Goal: Transaction & Acquisition: Purchase product/service

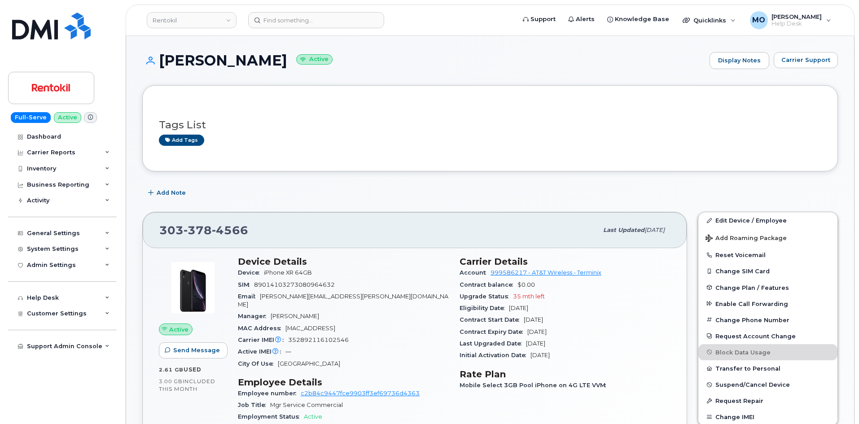
scroll to position [224, 0]
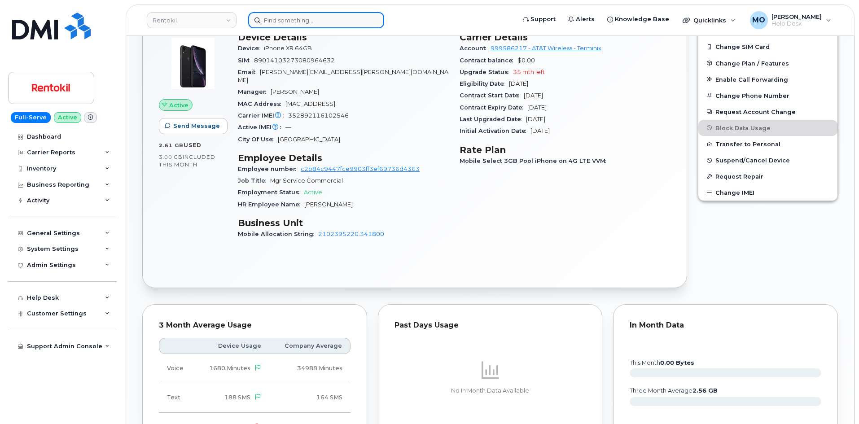
click at [351, 22] on input at bounding box center [316, 20] width 136 height 16
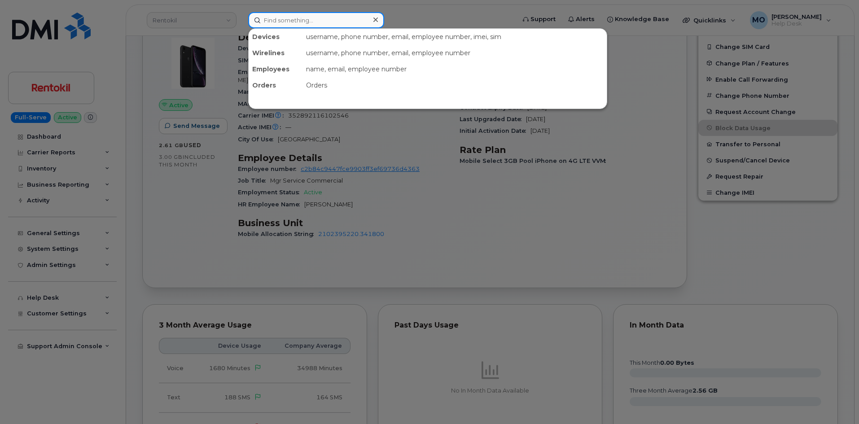
paste input "3472875857"
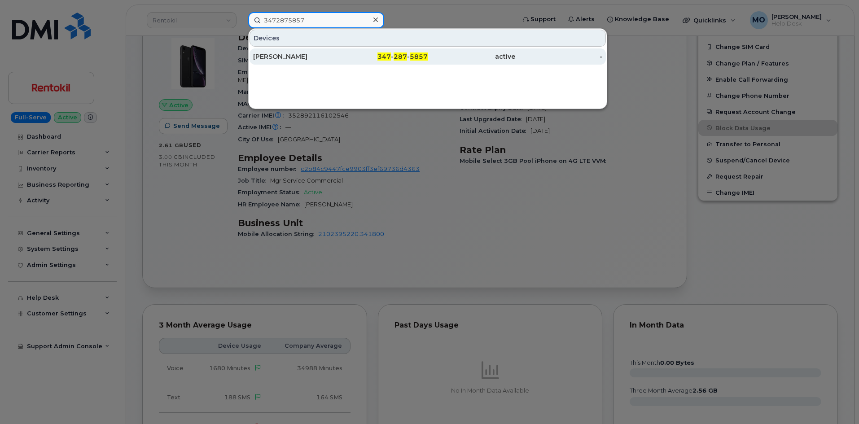
type input "3472875857"
drag, startPoint x: 348, startPoint y: 62, endPoint x: 438, endPoint y: 51, distance: 91.0
click at [348, 62] on div "347 - 287 - 5857" at bounding box center [385, 56] width 88 height 16
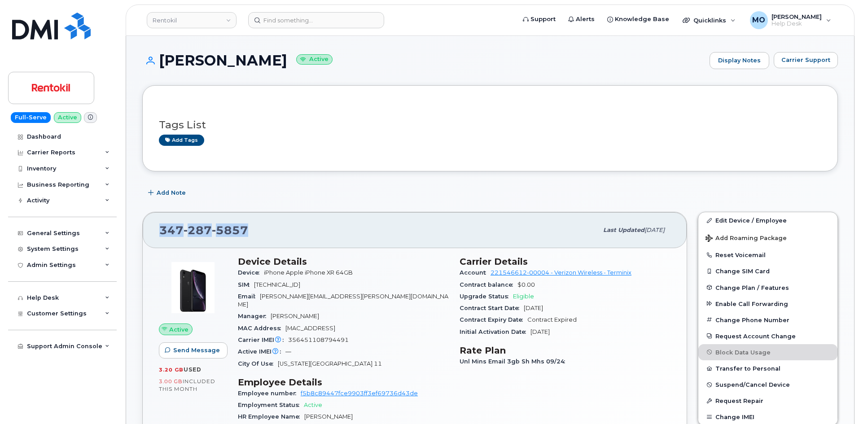
drag, startPoint x: 254, startPoint y: 232, endPoint x: 132, endPoint y: 219, distance: 122.8
copy span "347 287 5857"
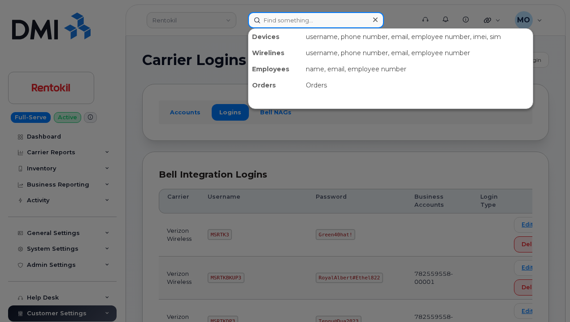
click at [298, 21] on input at bounding box center [316, 20] width 136 height 16
click at [251, 158] on div at bounding box center [285, 161] width 570 height 322
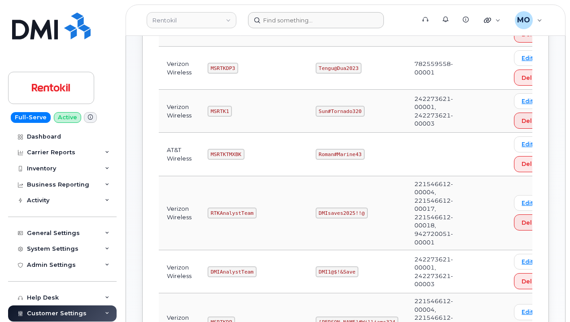
scroll to position [269, 0]
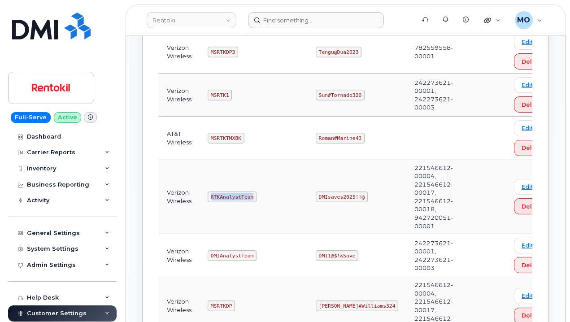
drag, startPoint x: 206, startPoint y: 197, endPoint x: 279, endPoint y: 193, distance: 72.9
click at [279, 193] on td "RTKAnalystTeam" at bounding box center [254, 197] width 108 height 75
copy code "RTKAnalystTeam"
drag, startPoint x: 312, startPoint y: 195, endPoint x: 384, endPoint y: 195, distance: 71.4
click at [384, 195] on tr "Verizon Wireless RTKAnalystTeam DMIsaves2025!!@ 221546612-00004, 221546612-0001…" at bounding box center [358, 197] width 399 height 75
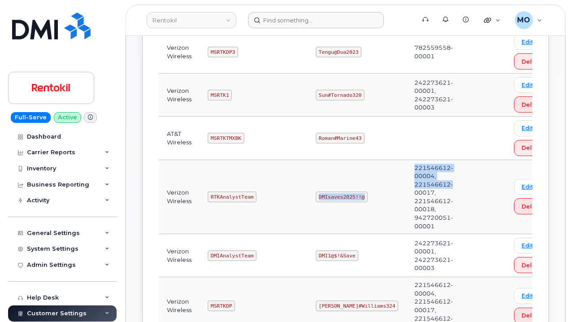
copy tr "DMIsaves2025!!@ 221546612-00004, 221546612-"
click at [343, 181] on td "DMIsaves2025!!@" at bounding box center [357, 197] width 99 height 75
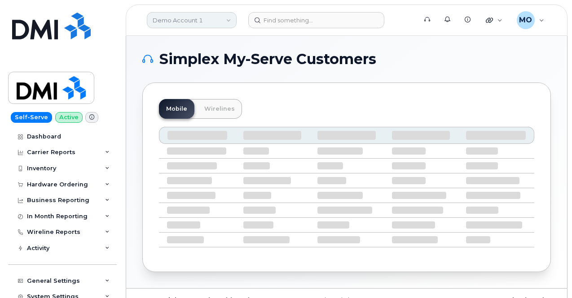
click at [187, 26] on link "Demo Account 1" at bounding box center [192, 20] width 90 height 16
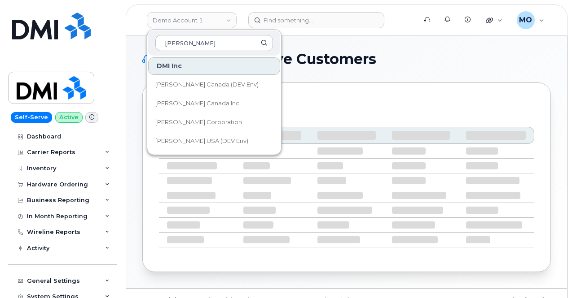
type input "kiewit"
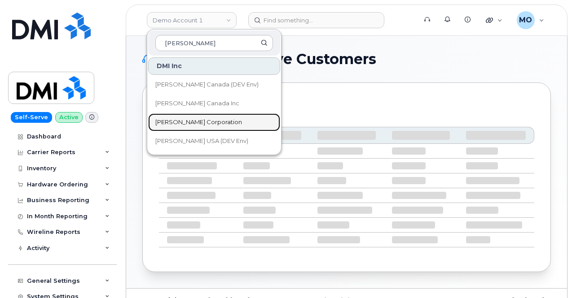
click at [205, 124] on span "[PERSON_NAME] Corporation" at bounding box center [198, 122] width 87 height 9
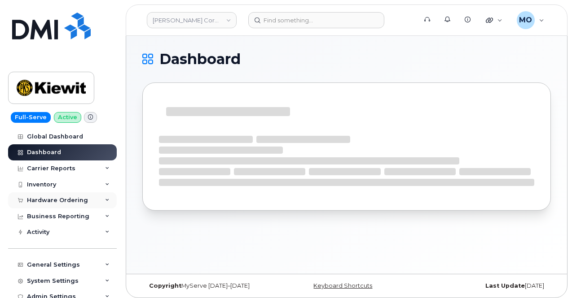
click at [94, 202] on div "Hardware Ordering" at bounding box center [62, 201] width 109 height 16
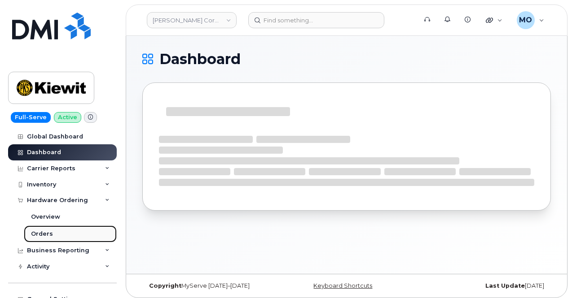
click at [62, 231] on link "Orders" at bounding box center [70, 234] width 93 height 17
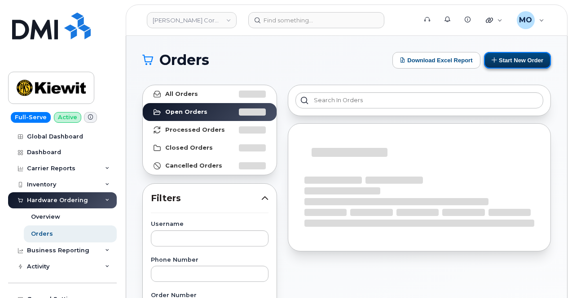
click at [521, 61] on button "Start New Order" at bounding box center [517, 60] width 67 height 17
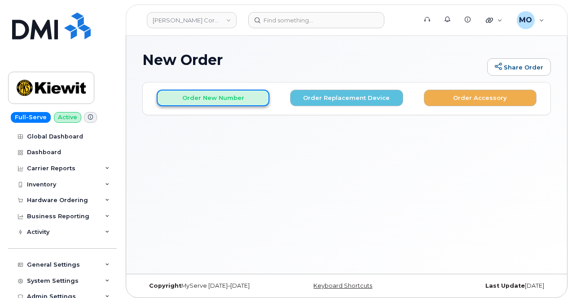
click at [187, 103] on button "Order New Number" at bounding box center [213, 98] width 113 height 17
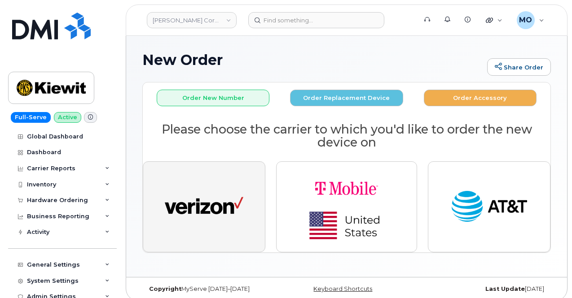
click at [216, 197] on img "button" at bounding box center [204, 207] width 79 height 40
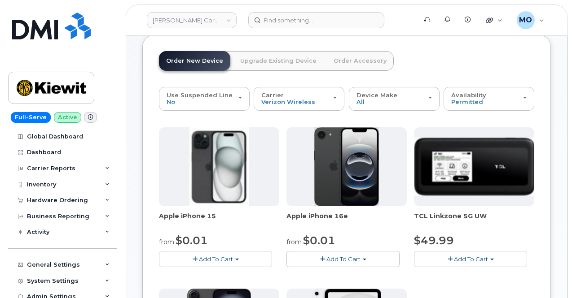
scroll to position [45, 0]
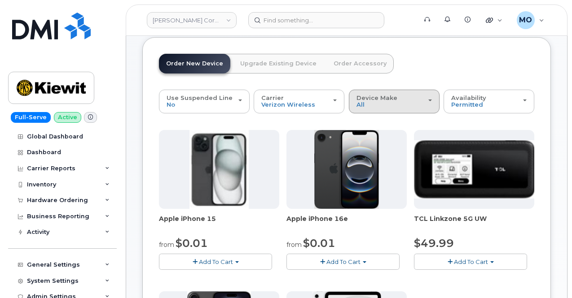
click at [369, 102] on div "Device Make All iPhone Modem Tablet" at bounding box center [393, 102] width 75 height 14
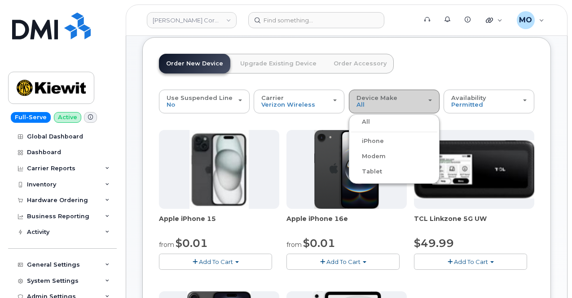
click at [361, 142] on label "iPhone" at bounding box center [367, 141] width 33 height 11
click at [0, 0] on input "iPhone" at bounding box center [0, 0] width 0 height 0
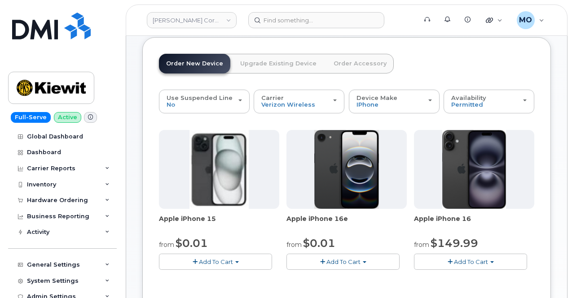
scroll to position [90, 0]
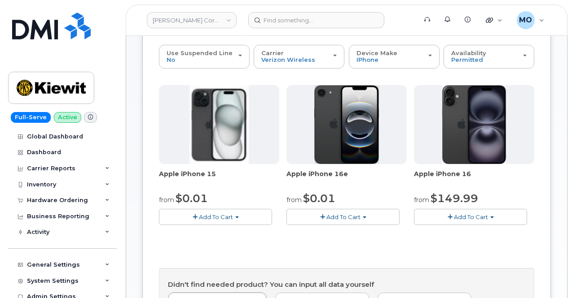
click at [326, 221] on span "Add To Cart" at bounding box center [343, 217] width 34 height 7
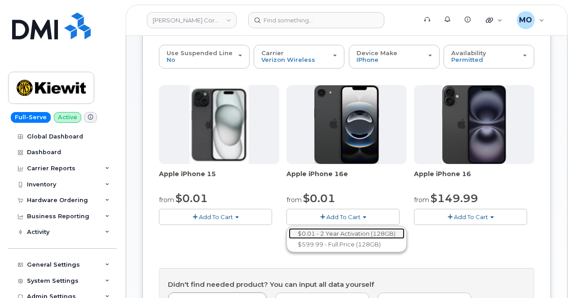
click at [289, 240] on link "$0.01 - 2 Year Activation (128GB)" at bounding box center [347, 233] width 116 height 11
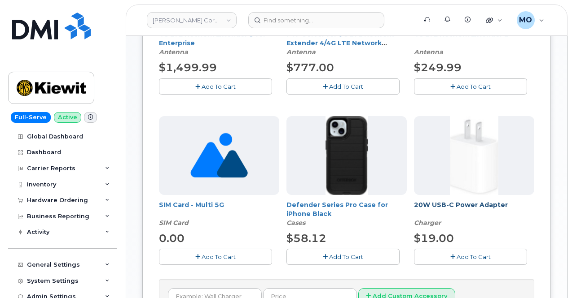
scroll to position [269, 0]
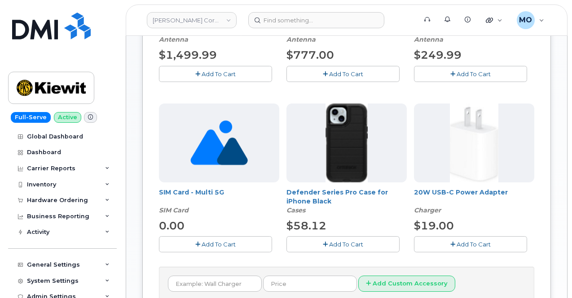
click at [323, 242] on icon "button" at bounding box center [325, 245] width 5 height 6
click at [450, 244] on icon "button" at bounding box center [452, 245] width 5 height 6
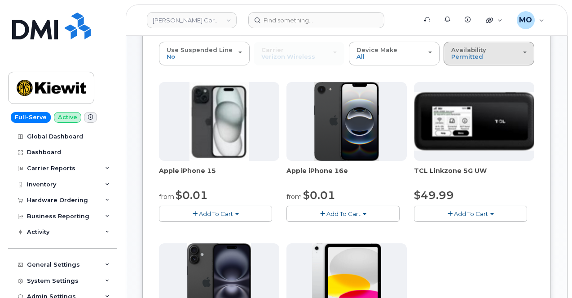
scroll to position [71, 0]
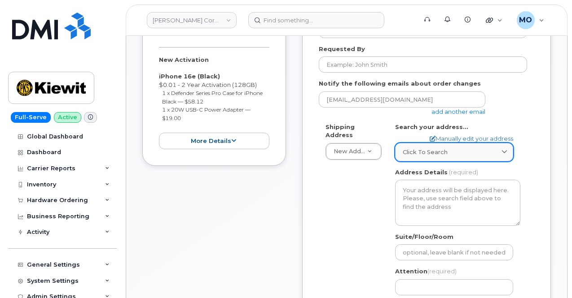
scroll to position [269, 0]
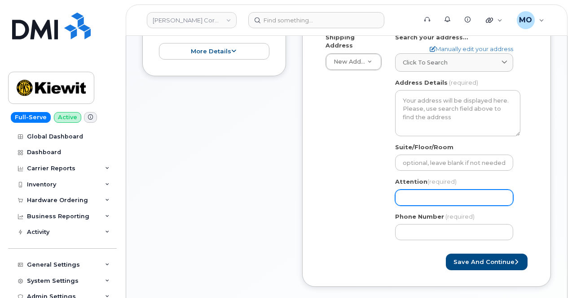
click at [428, 195] on input "Attention (required)" at bounding box center [454, 198] width 118 height 16
paste input "[PERSON_NAME][EMAIL_ADDRESS][PERSON_NAME][PERSON_NAME][DOMAIN_NAME]"
select select
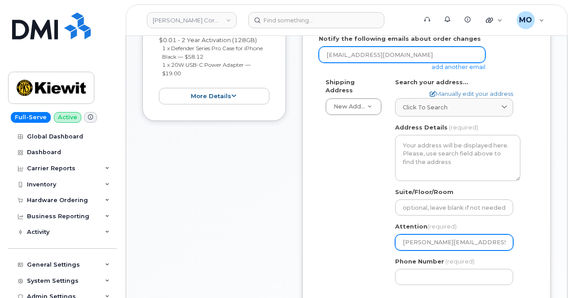
scroll to position [135, 0]
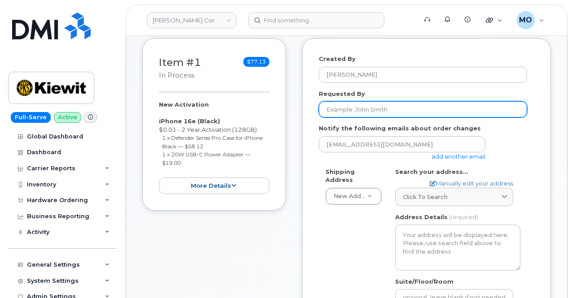
type input "[PERSON_NAME][EMAIL_ADDRESS][PERSON_NAME][PERSON_NAME][DOMAIN_NAME]"
click at [376, 105] on input "Requested By" at bounding box center [423, 109] width 208 height 16
paste input "[PERSON_NAME][EMAIL_ADDRESS][PERSON_NAME][PERSON_NAME][DOMAIN_NAME]"
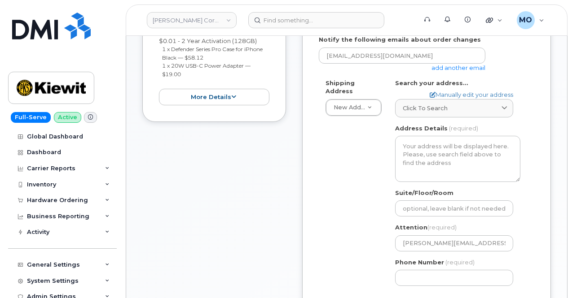
scroll to position [224, 0]
type input "[PERSON_NAME][EMAIL_ADDRESS][PERSON_NAME][PERSON_NAME][DOMAIN_NAME]"
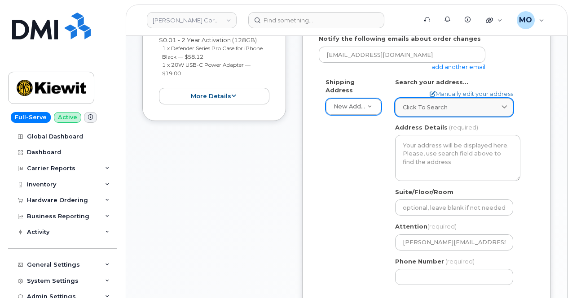
click at [443, 110] on span "Click to search" at bounding box center [425, 107] width 45 height 9
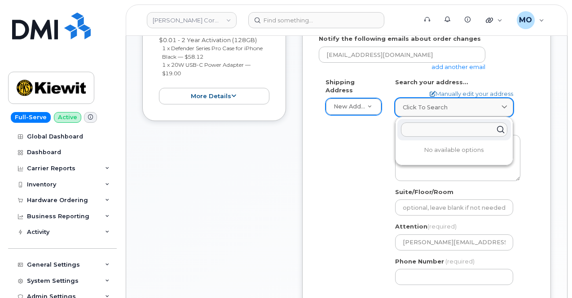
paste input "9001 N 166th St Bennington, NE 68007"
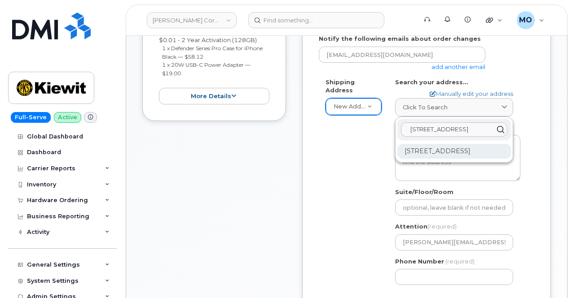
type input "9001 N 166th St Bennington, NE 68007"
click at [444, 155] on div "9001 N 166th St Bennington NE 68007-2886" at bounding box center [454, 151] width 114 height 15
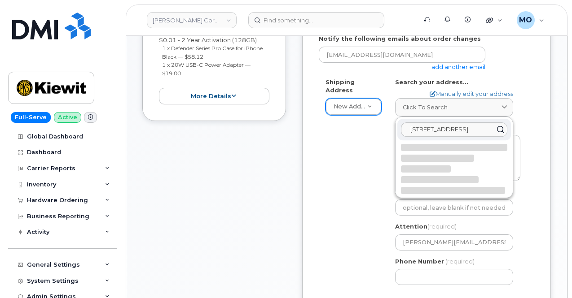
select select
type textarea "9001 N 166th St BENNINGTON NE 68007-2886 UNITED STATES"
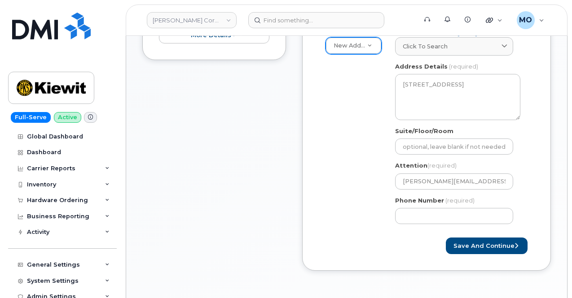
scroll to position [314, 0]
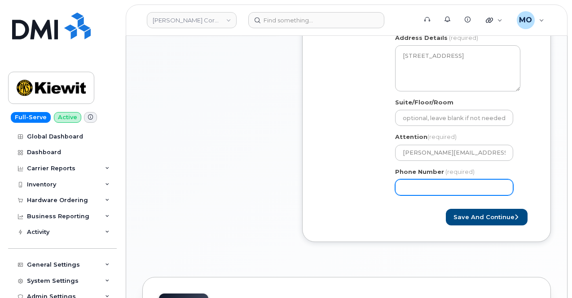
click at [405, 182] on input "Phone Number" at bounding box center [454, 188] width 118 height 16
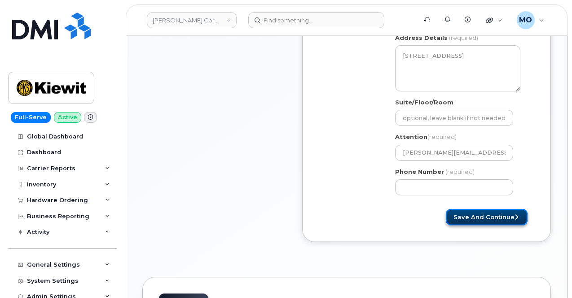
click at [481, 214] on button "Save and Continue" at bounding box center [487, 217] width 82 height 17
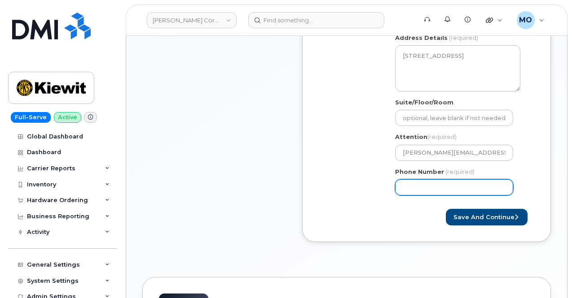
click at [432, 187] on input "Phone Number" at bounding box center [454, 188] width 118 height 16
select select
type input "4026892825"
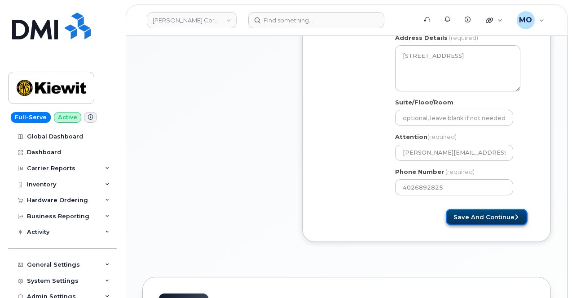
click at [483, 220] on button "Save and Continue" at bounding box center [487, 217] width 82 height 17
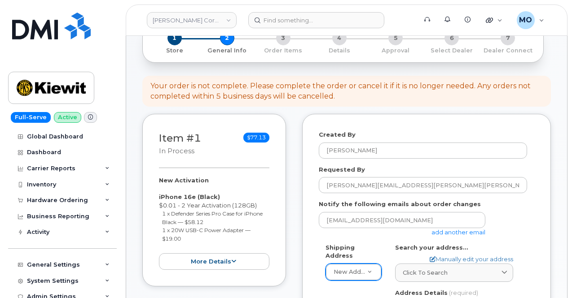
scroll to position [45, 0]
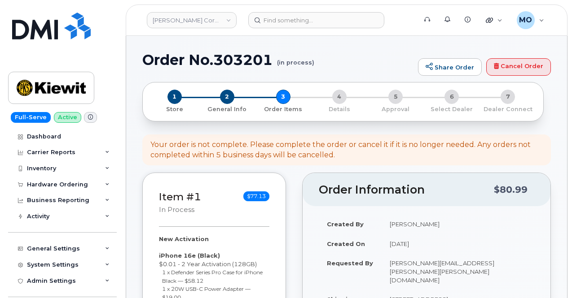
select select
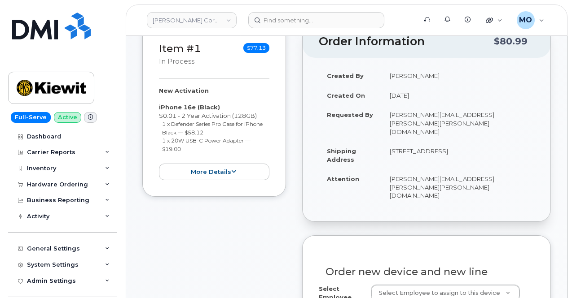
scroll to position [314, 0]
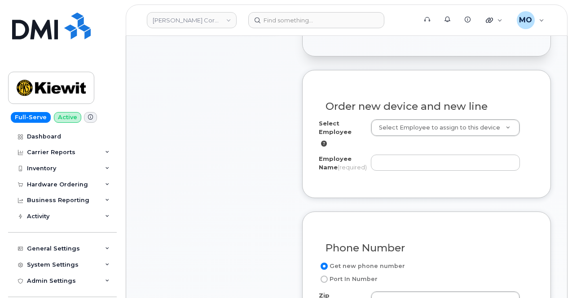
click at [407, 119] on div "Select Employee Select Employee to assign to this device" at bounding box center [426, 133] width 215 height 29
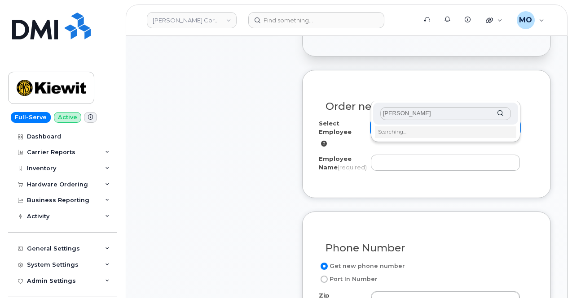
type input "Zylan King"
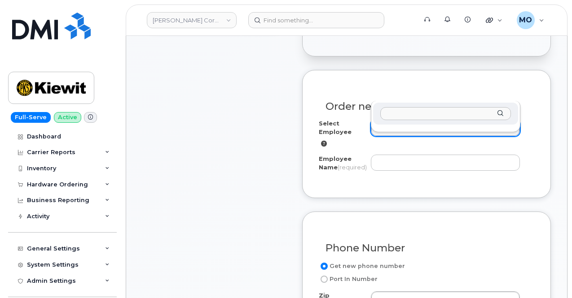
drag, startPoint x: 351, startPoint y: 126, endPoint x: 369, endPoint y: 123, distance: 19.0
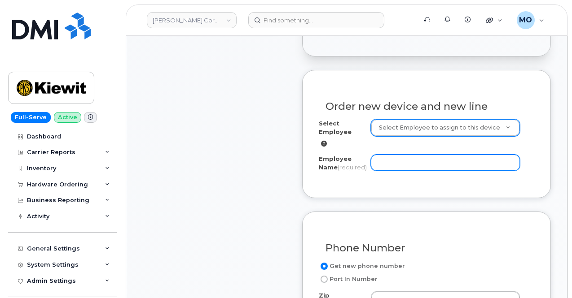
click at [414, 155] on input "Employee Name (required)" at bounding box center [445, 163] width 149 height 16
type input "Zylan King"
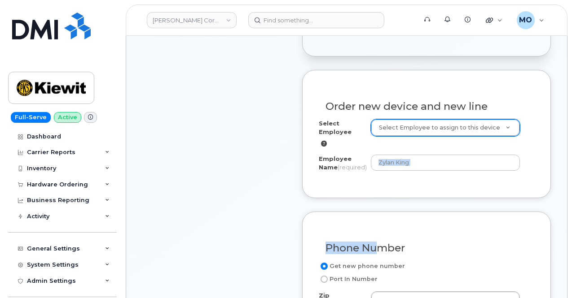
drag, startPoint x: 371, startPoint y: 167, endPoint x: 367, endPoint y: 172, distance: 6.0
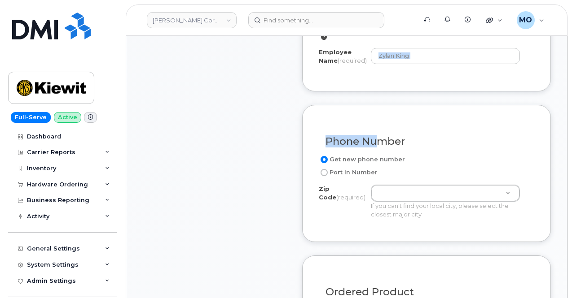
scroll to position [449, 0]
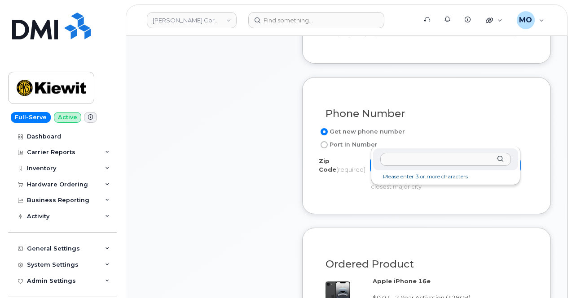
paste input "68007"
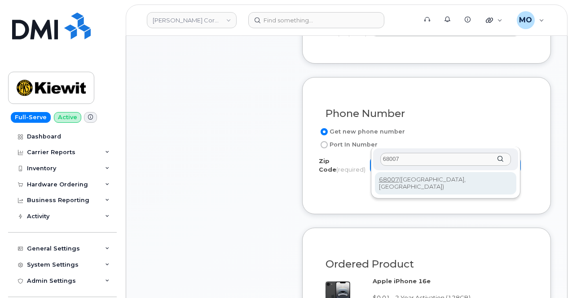
type input "68007"
type input "68007 (Bennington, NE)"
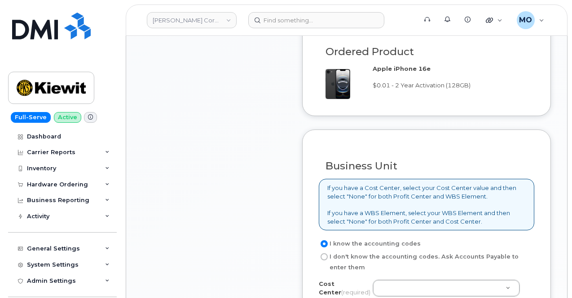
scroll to position [718, 0]
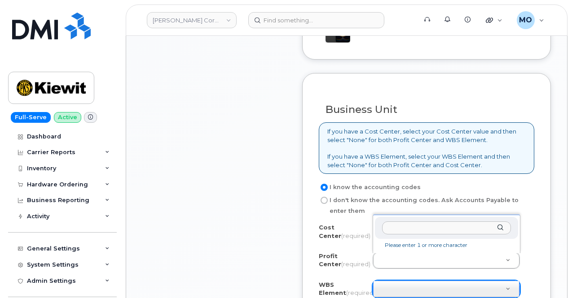
type input "1092"
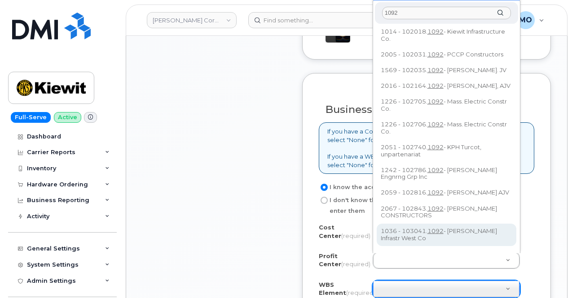
scroll to position [0, 0]
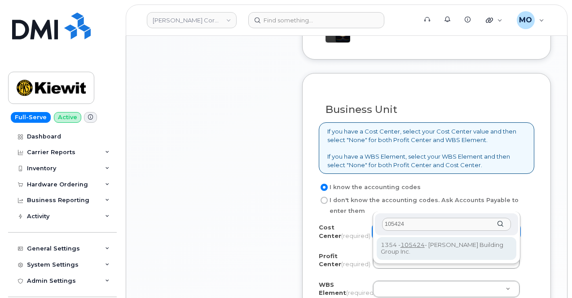
type input "105424"
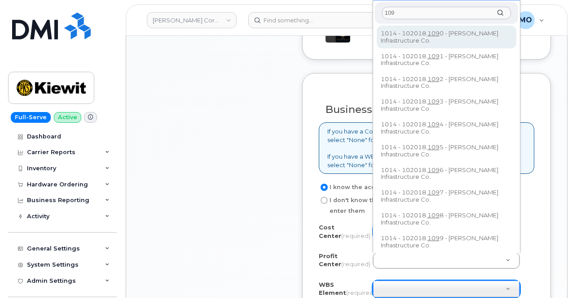
type input "1092"
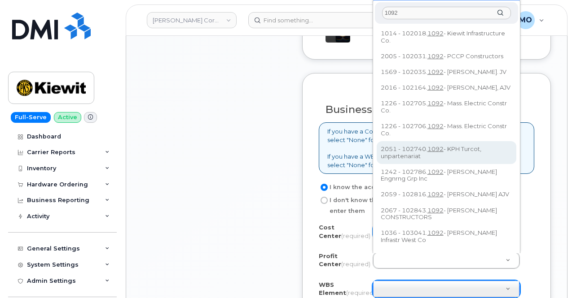
scroll to position [8, 0]
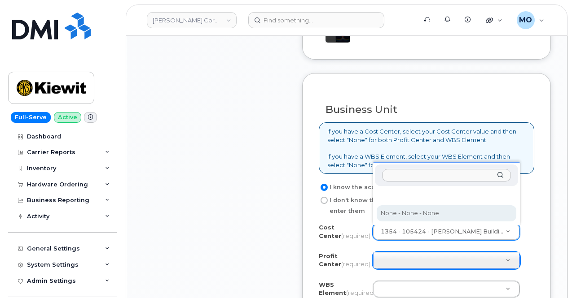
select select "None"
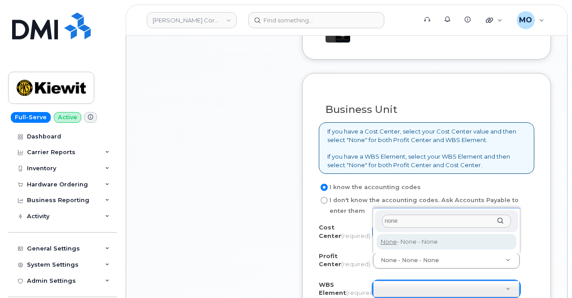
type input "none"
type input "None"
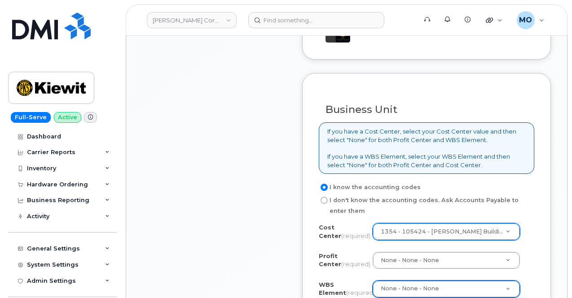
click at [466, 145] on div "If you have a Cost Center, select your Cost Center value and then select "None"…" at bounding box center [426, 149] width 215 height 52
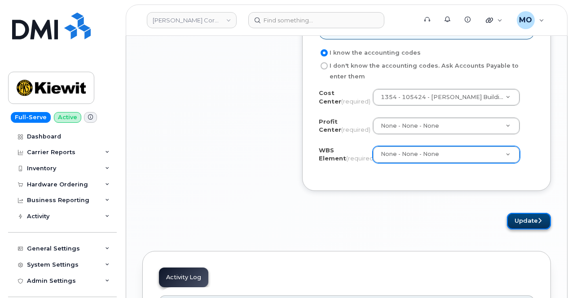
click at [518, 213] on button "Update" at bounding box center [529, 221] width 44 height 17
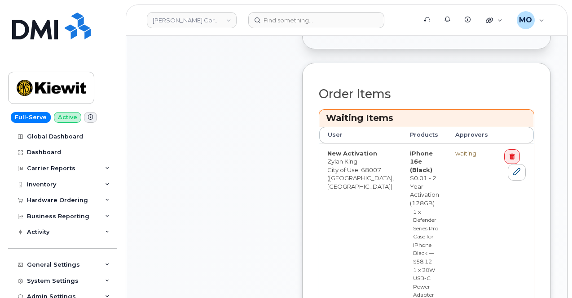
scroll to position [404, 0]
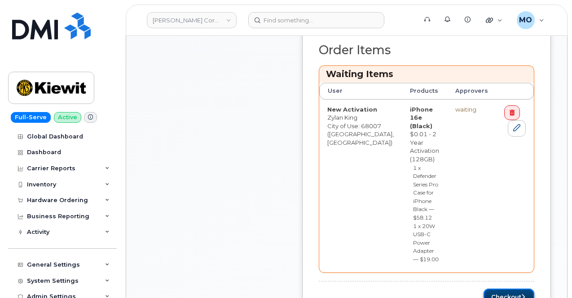
click at [505, 289] on button "Checkout" at bounding box center [508, 297] width 51 height 17
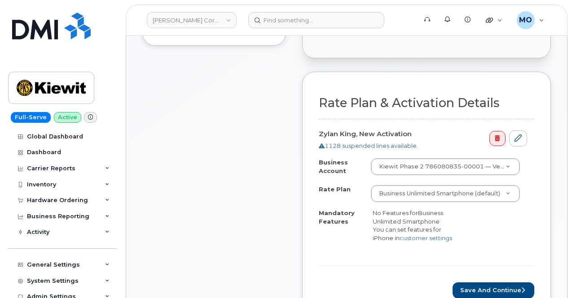
scroll to position [314, 0]
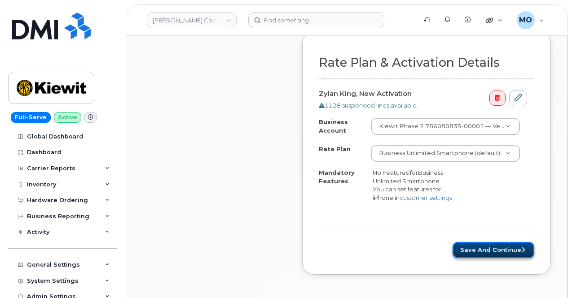
click at [485, 242] on button "Save and Continue" at bounding box center [493, 250] width 82 height 17
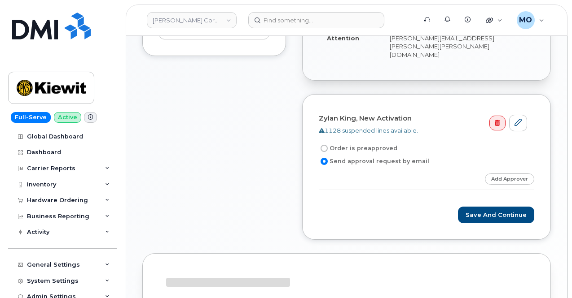
scroll to position [269, 0]
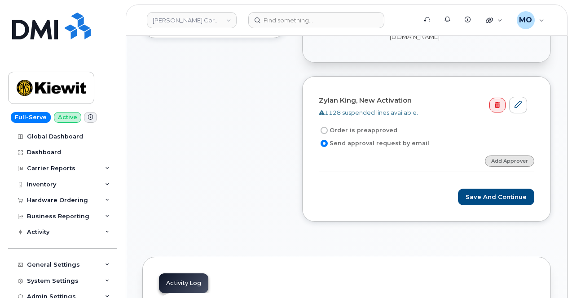
click at [497, 156] on link "Add Approver" at bounding box center [509, 161] width 49 height 11
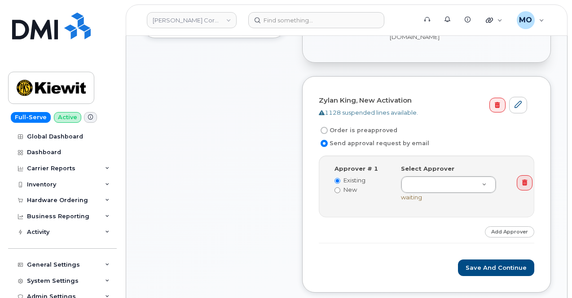
click at [352, 186] on label "New" at bounding box center [360, 190] width 53 height 9
click at [340, 188] on input "New" at bounding box center [337, 191] width 6 height 6
radio input "true"
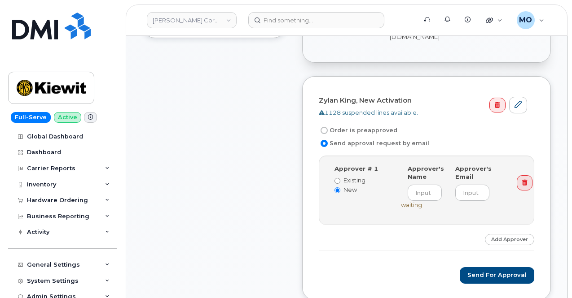
click at [353, 176] on label "Existing" at bounding box center [360, 180] width 53 height 9
click at [340, 178] on input "Existing" at bounding box center [337, 181] width 6 height 6
radio input "true"
radio input "false"
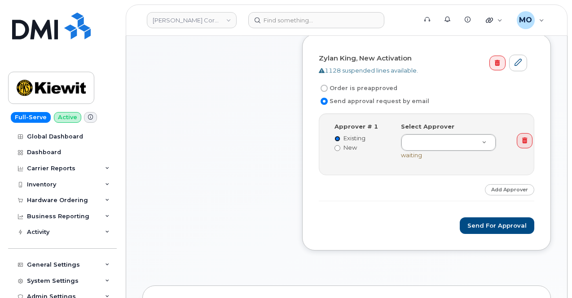
scroll to position [314, 0]
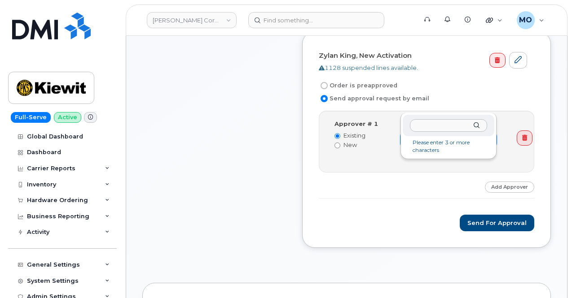
click at [412, 125] on input "text" at bounding box center [448, 125] width 77 height 13
click at [426, 125] on input "text" at bounding box center [448, 125] width 77 height 13
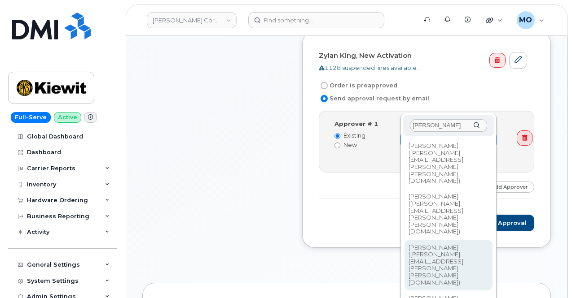
type input "Kyle"
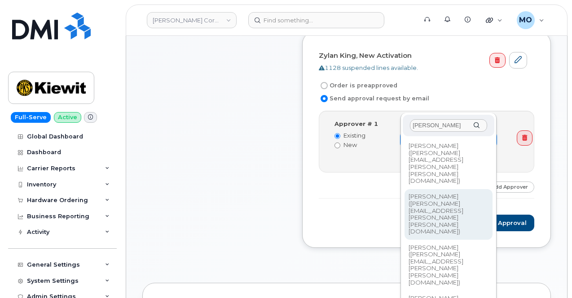
type input "2148815"
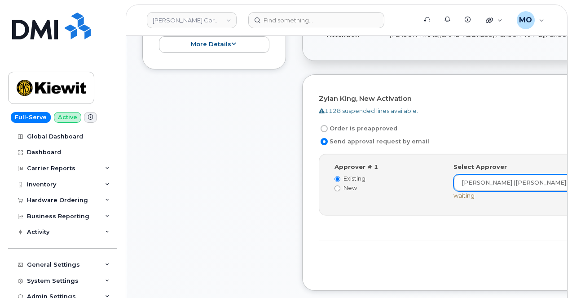
scroll to position [180, 0]
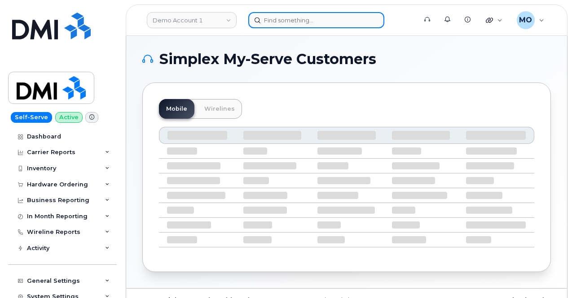
click at [287, 18] on input at bounding box center [316, 20] width 136 height 16
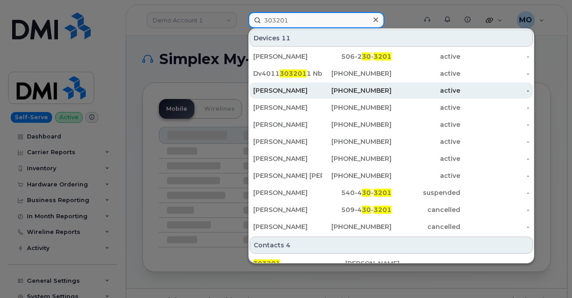
scroll to position [135, 0]
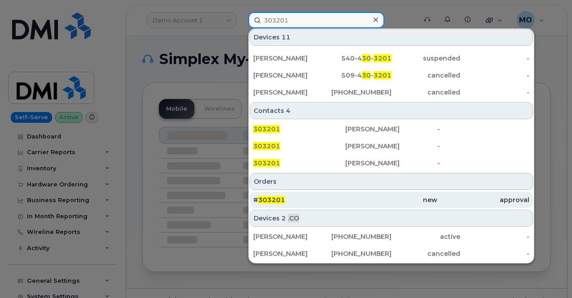
type input "303201"
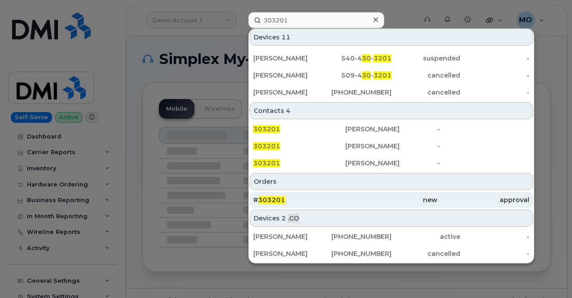
click at [312, 196] on div "# 303201" at bounding box center [299, 200] width 92 height 9
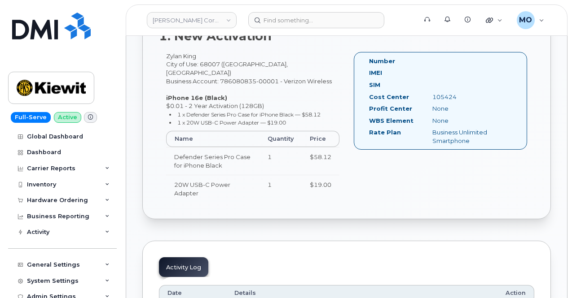
scroll to position [449, 0]
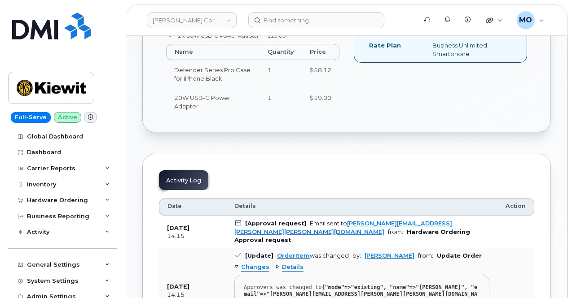
click at [236, 263] on div "Changes" at bounding box center [251, 267] width 35 height 9
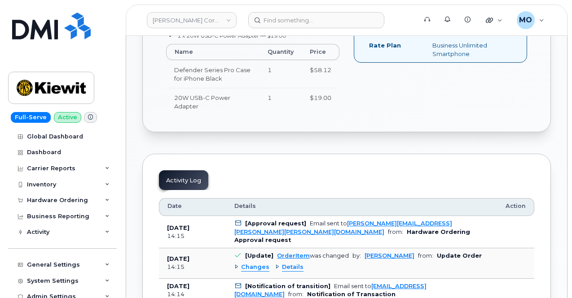
click at [235, 263] on div "Changes" at bounding box center [251, 267] width 35 height 9
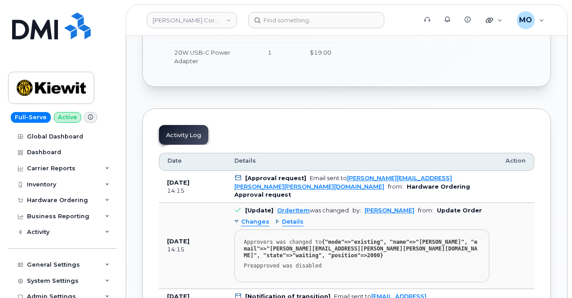
scroll to position [539, 0]
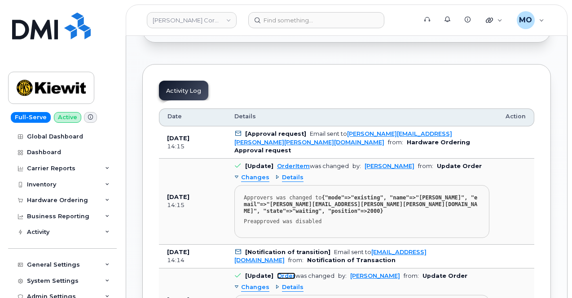
click at [281, 273] on link "Order" at bounding box center [286, 276] width 18 height 7
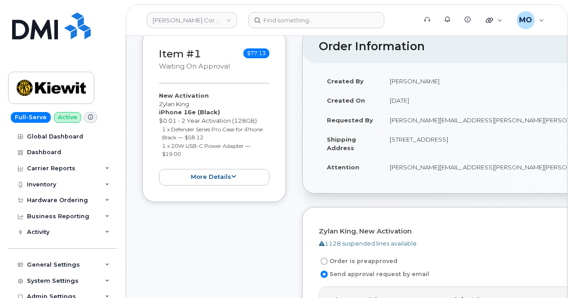
scroll to position [45, 0]
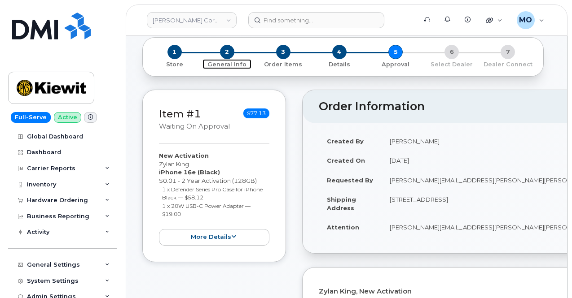
click at [228, 53] on span "2" at bounding box center [227, 52] width 14 height 14
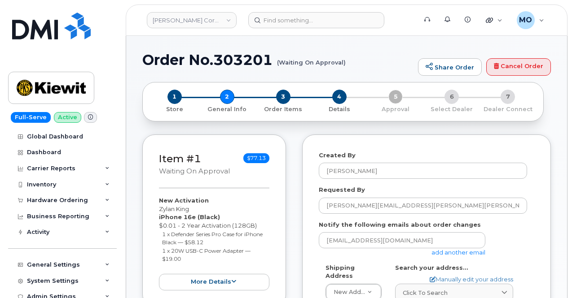
select select
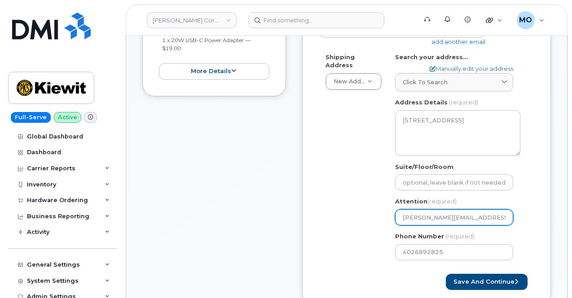
scroll to position [224, 0]
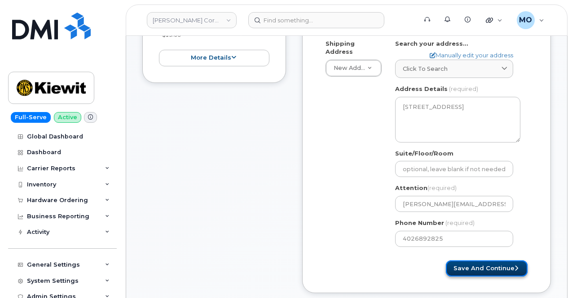
click at [493, 269] on button "Save and Continue" at bounding box center [487, 269] width 82 height 17
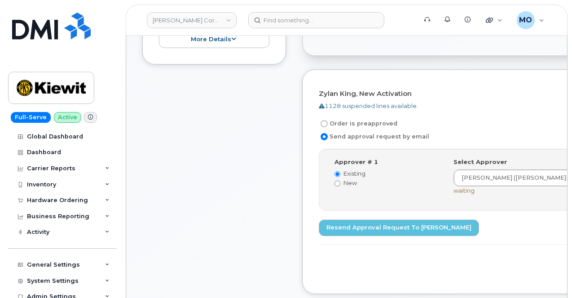
scroll to position [224, 0]
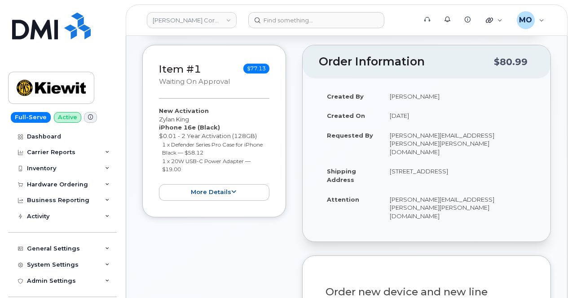
scroll to position [180, 0]
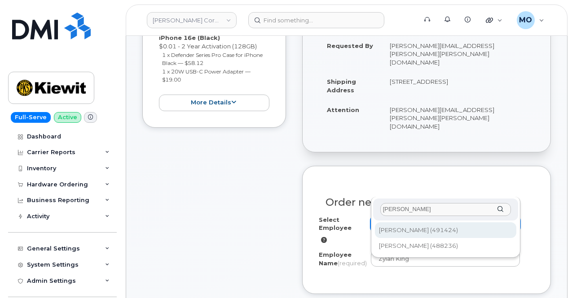
type input "Dylan king"
type input "2318810"
type input "[PERSON_NAME]"
type input "[STREET_ADDRESS]"
select select
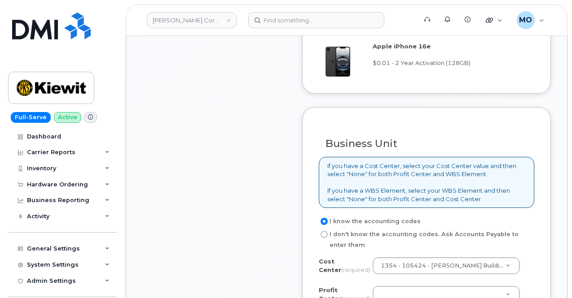
scroll to position [774, 0]
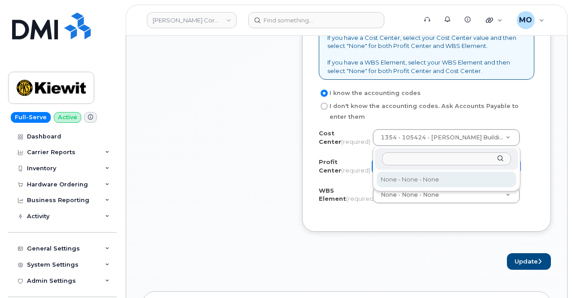
select select "None"
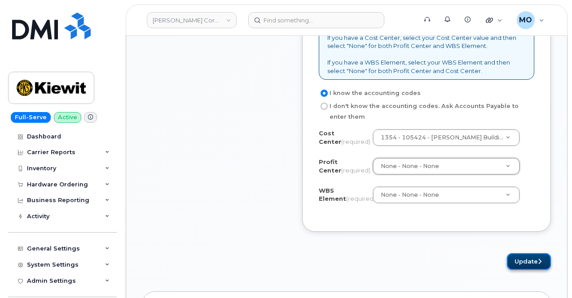
click at [523, 254] on button "Update" at bounding box center [529, 262] width 44 height 17
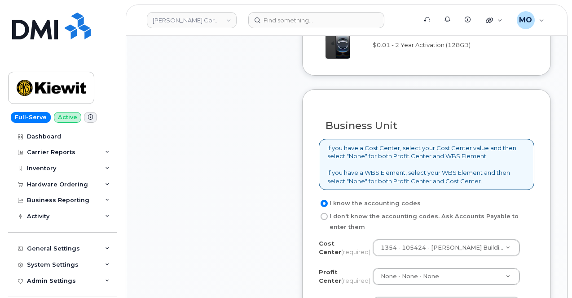
scroll to position [864, 0]
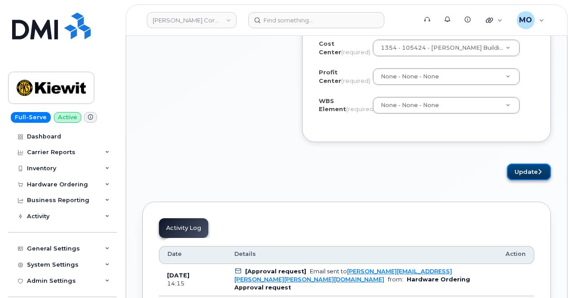
click at [540, 169] on icon "submit" at bounding box center [540, 172] width 4 height 6
click at [536, 164] on button "Update" at bounding box center [529, 172] width 44 height 17
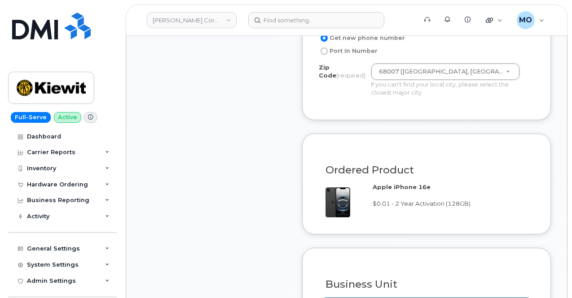
scroll to position [639, 0]
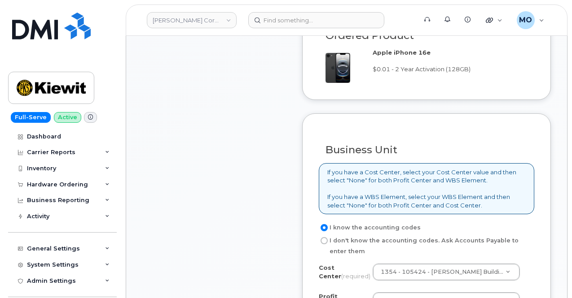
click at [479, 236] on label "I don't know the accounting codes. Ask Accounts Payable to enter them" at bounding box center [423, 247] width 208 height 22
click at [328, 237] on input "I don't know the accounting codes. Ask Accounts Payable to enter them" at bounding box center [323, 240] width 7 height 7
radio input "true"
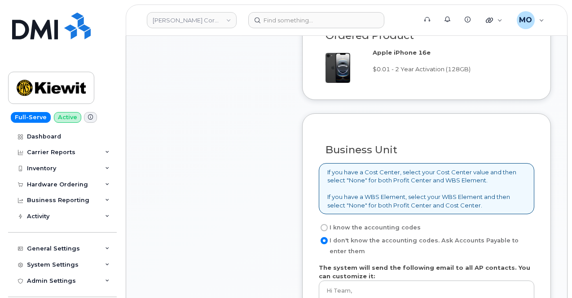
click at [417, 223] on div "I know the accounting codes" at bounding box center [423, 228] width 208 height 11
click at [388, 223] on label "I know the accounting codes" at bounding box center [370, 228] width 102 height 11
click at [328, 224] on input "I know the accounting codes" at bounding box center [323, 227] width 7 height 7
radio input "true"
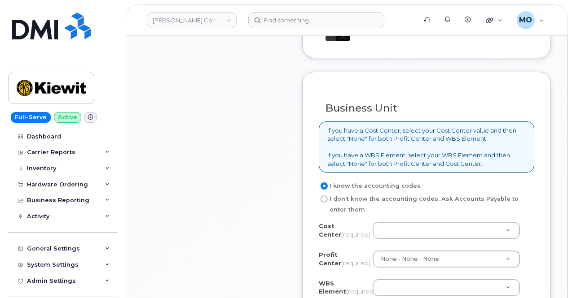
scroll to position [774, 0]
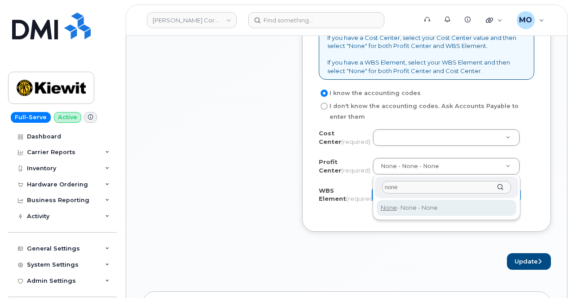
type input "none"
type input "None"
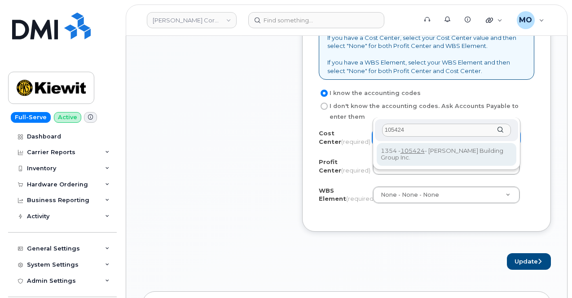
type input "105424"
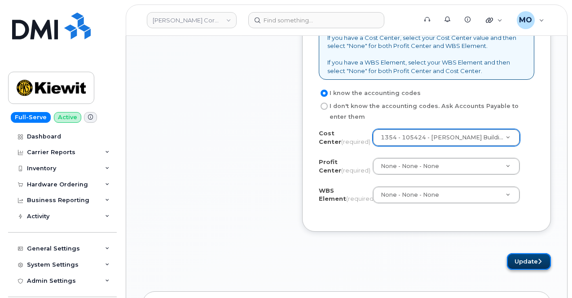
click at [529, 254] on button "Update" at bounding box center [529, 262] width 44 height 17
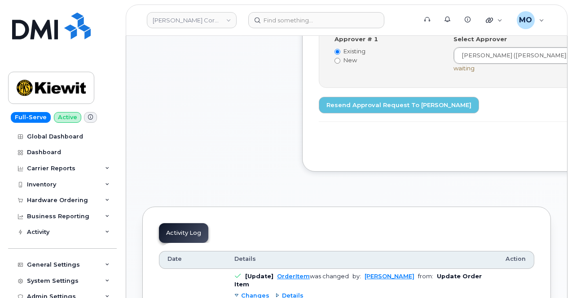
scroll to position [359, 0]
